Goal: Contribute content

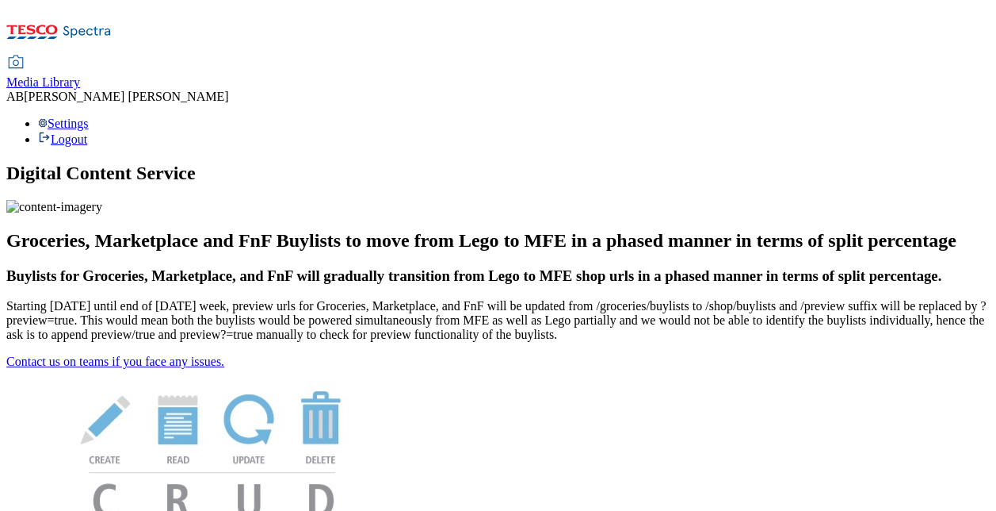
click at [80, 75] on span "Media Library" at bounding box center [43, 81] width 74 height 13
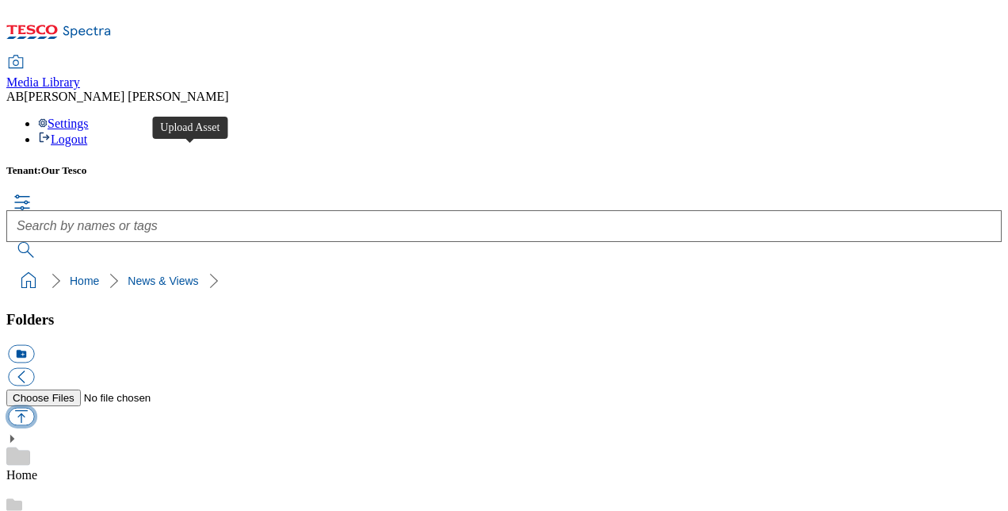
click at [34, 407] on button "button" at bounding box center [21, 416] width 26 height 18
type input "C:\fakepath\Total Proposition - Group-wide benefits eligibility table.pdf"
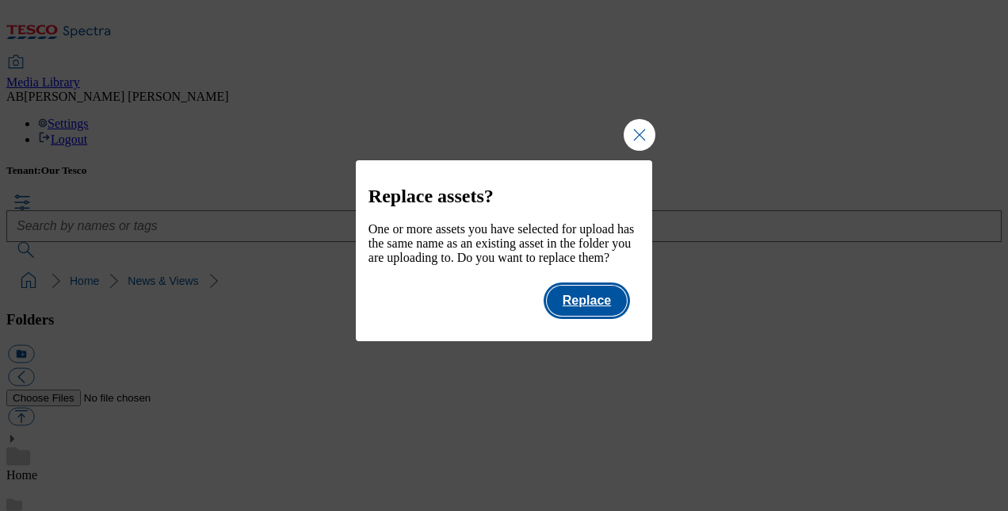
click at [586, 315] on button "Replace" at bounding box center [587, 300] width 80 height 30
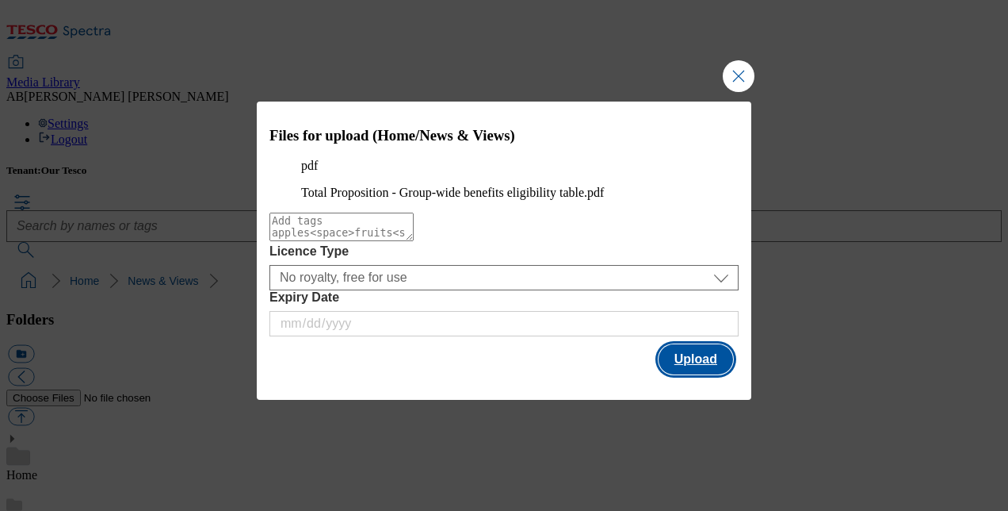
click at [696, 374] on button "Upload" at bounding box center [696, 359] width 75 height 30
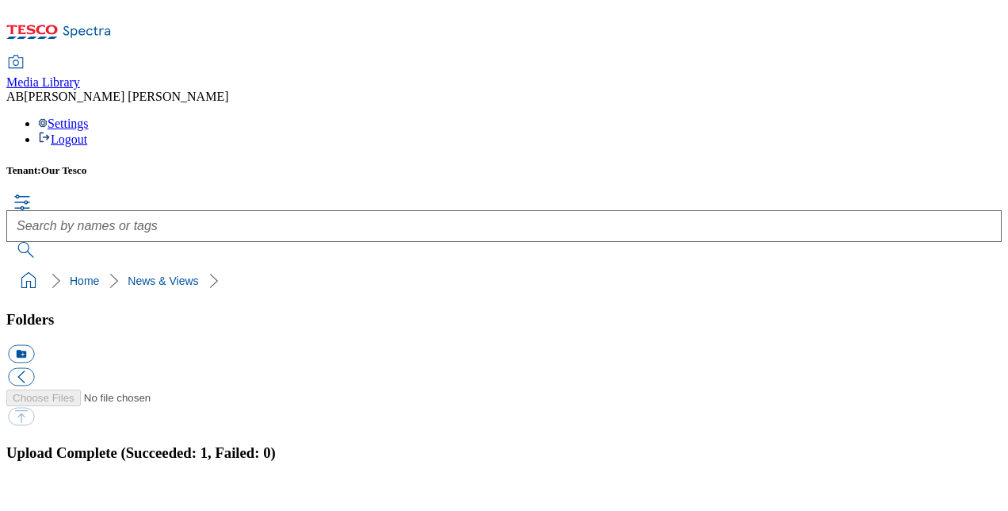
click at [32, 495] on button "button" at bounding box center [20, 502] width 24 height 15
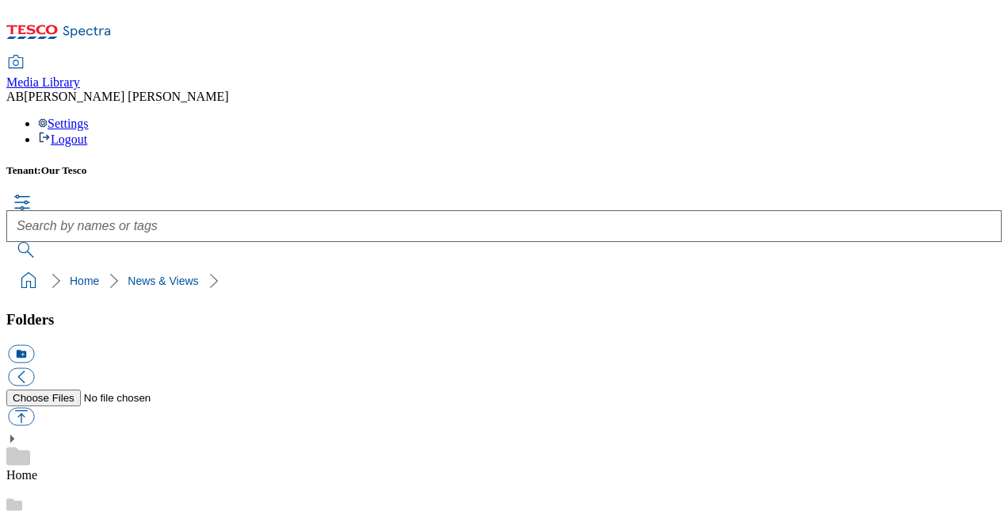
click at [34, 407] on button "button" at bounding box center [21, 416] width 26 height 18
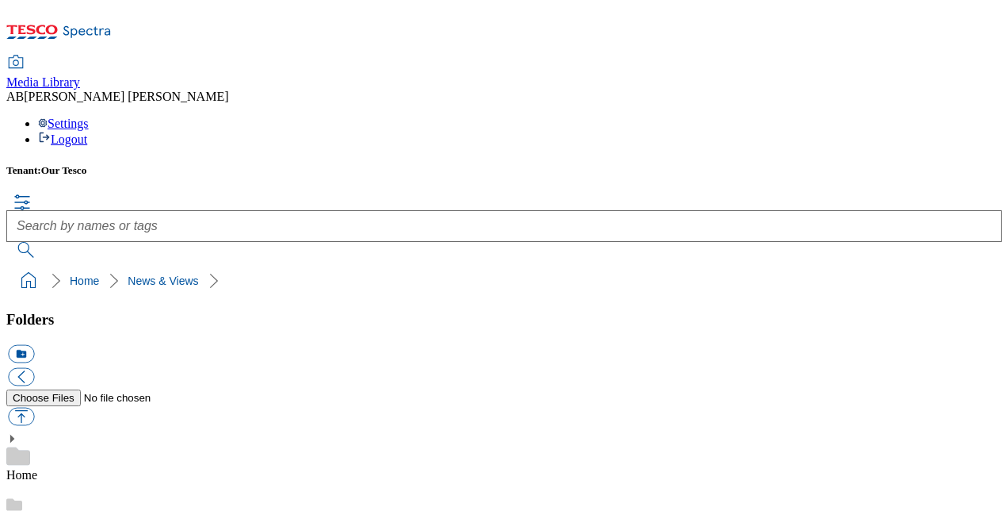
click at [192, 266] on ol "Home News & Views" at bounding box center [509, 281] width 986 height 30
click at [34, 407] on button "button" at bounding box center [21, 416] width 26 height 18
